Goal: Task Accomplishment & Management: Manage account settings

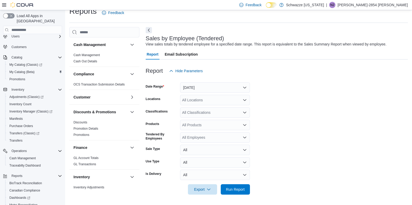
scroll to position [51, 0]
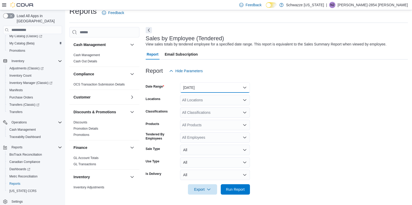
click at [229, 87] on button "Yesterday" at bounding box center [215, 88] width 70 height 10
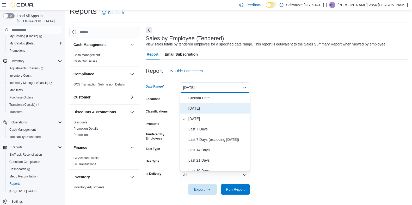
click at [210, 111] on span "[DATE]" at bounding box center [217, 108] width 59 height 6
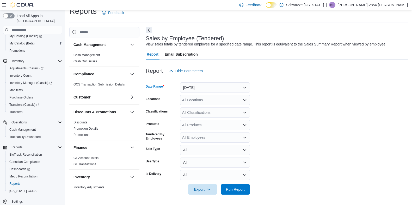
click at [219, 99] on div "All Locations" at bounding box center [215, 100] width 70 height 10
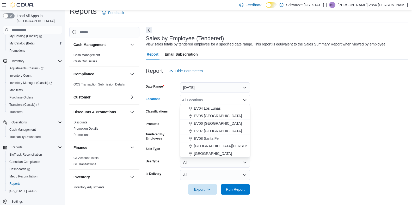
scroll to position [42, 0]
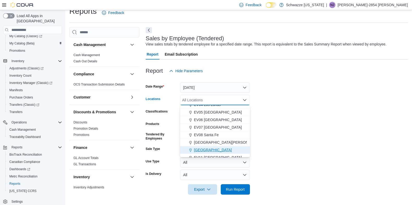
click at [223, 150] on span "[GEOGRAPHIC_DATA]" at bounding box center [213, 150] width 38 height 5
click at [290, 117] on form "Date Range Today Locations EV10 Sunland Park Combo box. Selected. EV10 Sunland …" at bounding box center [277, 135] width 262 height 119
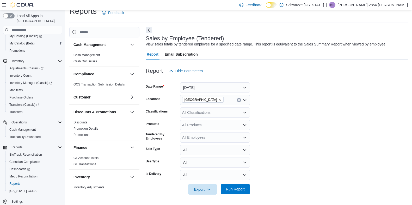
click at [234, 190] on span "Run Report" at bounding box center [235, 189] width 19 height 5
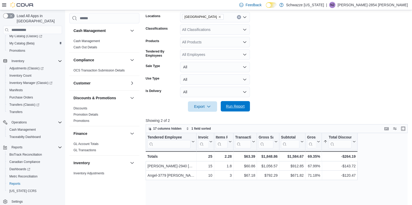
scroll to position [90, 0]
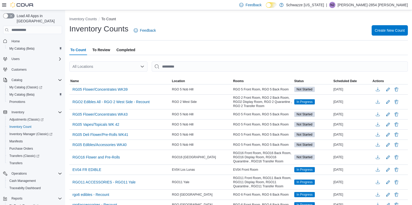
click at [81, 65] on div "All Locations" at bounding box center [108, 66] width 78 height 10
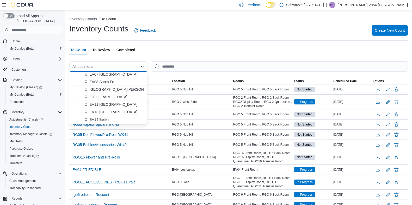
scroll to position [63, 0]
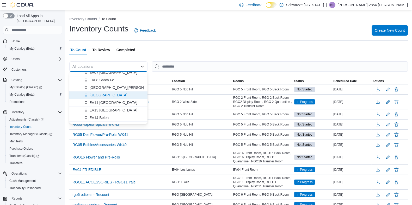
click at [92, 97] on span "[GEOGRAPHIC_DATA]" at bounding box center [108, 95] width 38 height 5
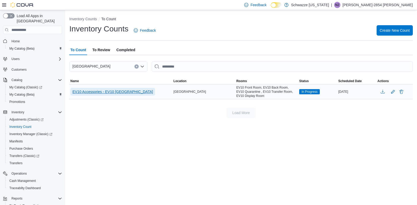
click at [80, 92] on span "EV10 Accessories - EV10 Sunland Park" at bounding box center [112, 91] width 80 height 5
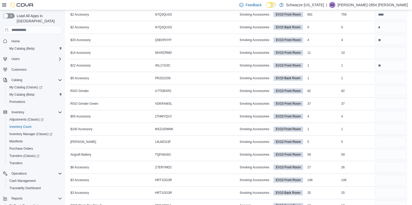
scroll to position [66, 0]
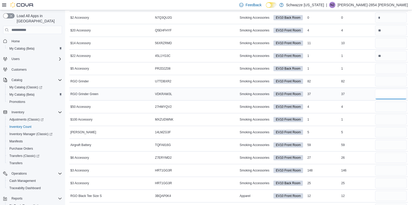
click at [391, 96] on input "number" at bounding box center [391, 94] width 32 height 10
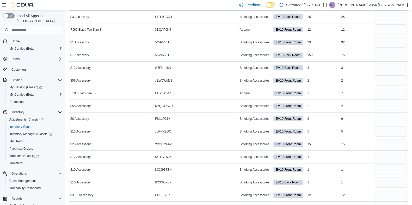
scroll to position [257, 0]
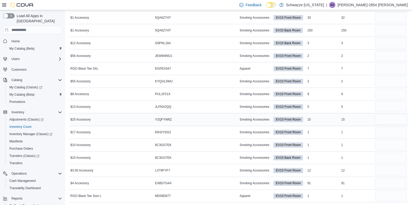
type input "**"
click at [387, 120] on input "number" at bounding box center [391, 120] width 32 height 10
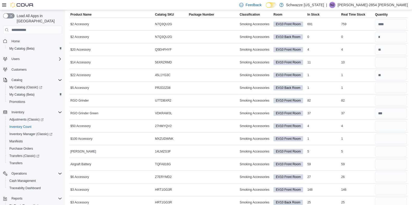
scroll to position [44, 0]
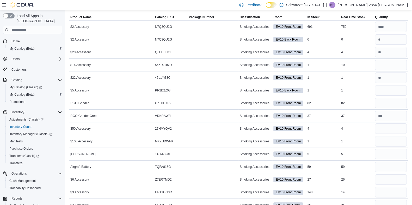
type input "**"
click at [386, 65] on input "number" at bounding box center [391, 65] width 32 height 10
type input "*"
click at [393, 142] on input "number" at bounding box center [391, 141] width 32 height 10
type input "*"
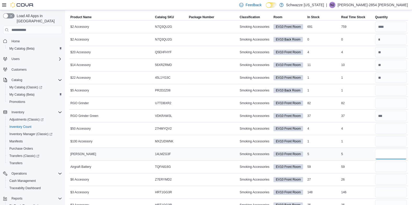
click at [387, 152] on input "number" at bounding box center [391, 154] width 32 height 10
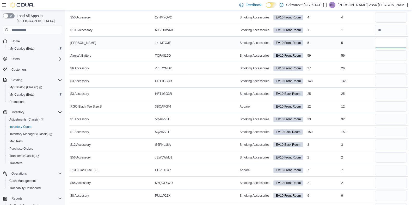
scroll to position [156, 0]
type input "*"
click at [388, 142] on input "number" at bounding box center [391, 145] width 32 height 10
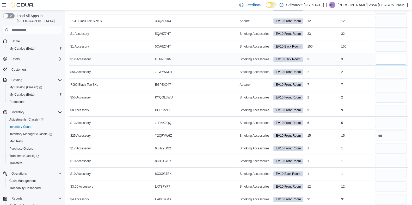
scroll to position [240, 0]
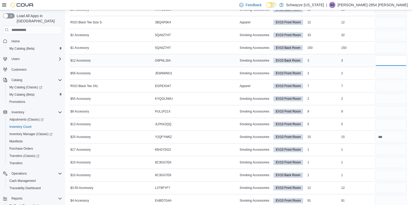
type input "*"
click at [390, 73] on input "number" at bounding box center [391, 73] width 32 height 10
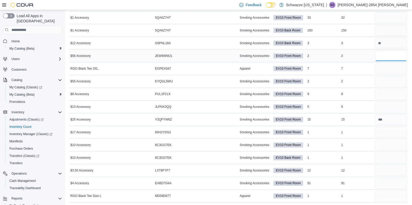
scroll to position [257, 0]
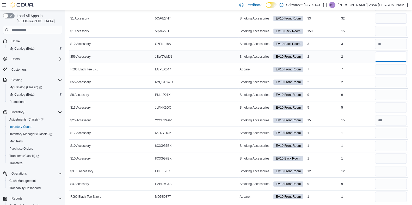
type input "*"
click at [388, 146] on input "number" at bounding box center [391, 146] width 32 height 10
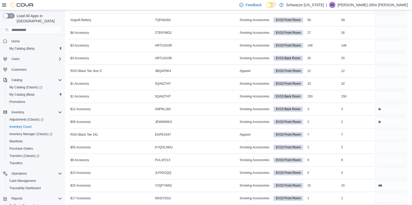
scroll to position [257, 0]
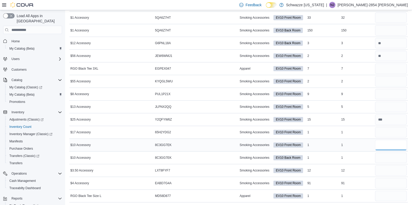
type input "*"
click at [396, 158] on input "number" at bounding box center [391, 158] width 32 height 10
type input "*"
click at [399, 144] on input "number" at bounding box center [391, 145] width 32 height 10
type input "*"
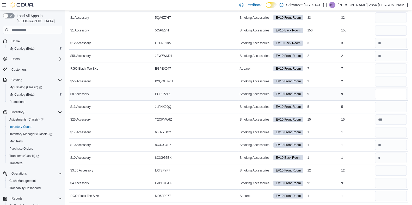
click at [391, 94] on input "number" at bounding box center [391, 94] width 32 height 10
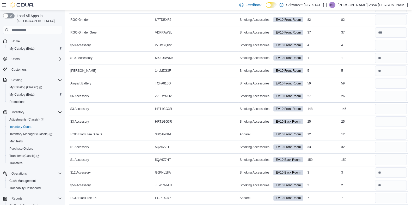
scroll to position [127, 0]
type input "*"
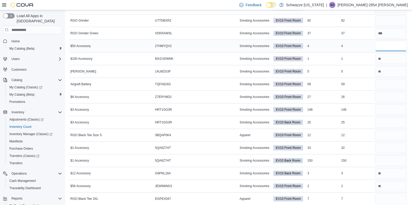
click at [392, 44] on input "number" at bounding box center [391, 46] width 32 height 10
type input "*"
click at [396, 97] on input "number" at bounding box center [391, 97] width 32 height 10
type input "**"
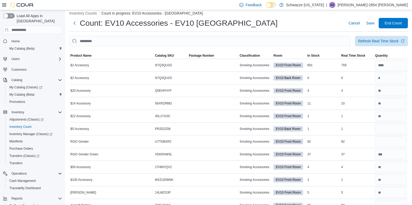
scroll to position [0, 0]
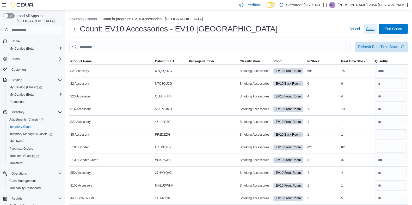
click at [374, 28] on span "Save" at bounding box center [370, 28] width 8 height 5
click at [373, 30] on span "Save" at bounding box center [370, 28] width 8 height 5
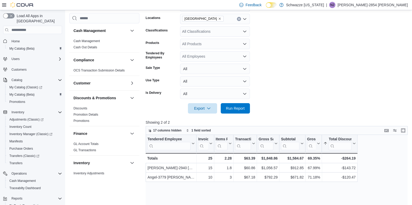
scroll to position [51, 0]
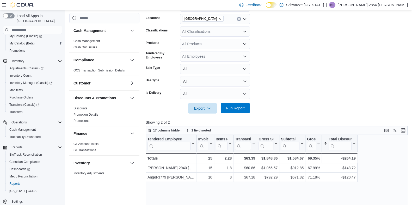
click at [237, 112] on span "Run Report" at bounding box center [235, 108] width 23 height 10
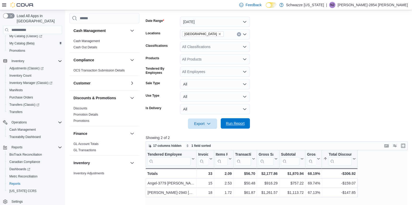
scroll to position [73, 0]
click at [242, 122] on span "Run Report" at bounding box center [235, 124] width 19 height 5
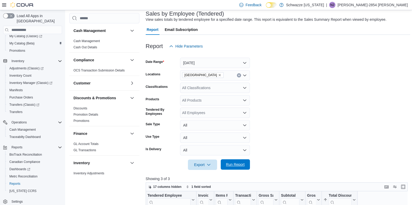
scroll to position [58, 0]
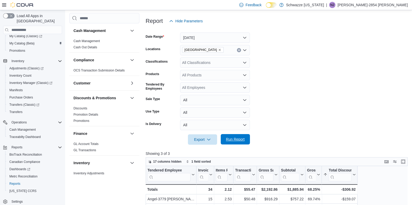
click at [232, 138] on span "Run Report" at bounding box center [235, 139] width 19 height 5
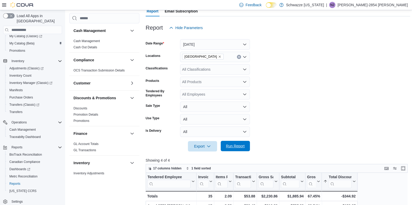
scroll to position [53, 0]
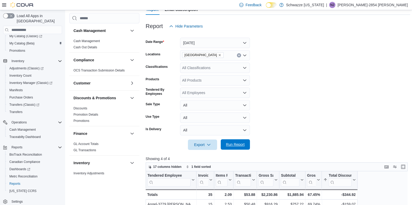
click at [235, 142] on span "Run Report" at bounding box center [235, 145] width 23 height 10
